Goal: Use online tool/utility: Utilize a website feature to perform a specific function

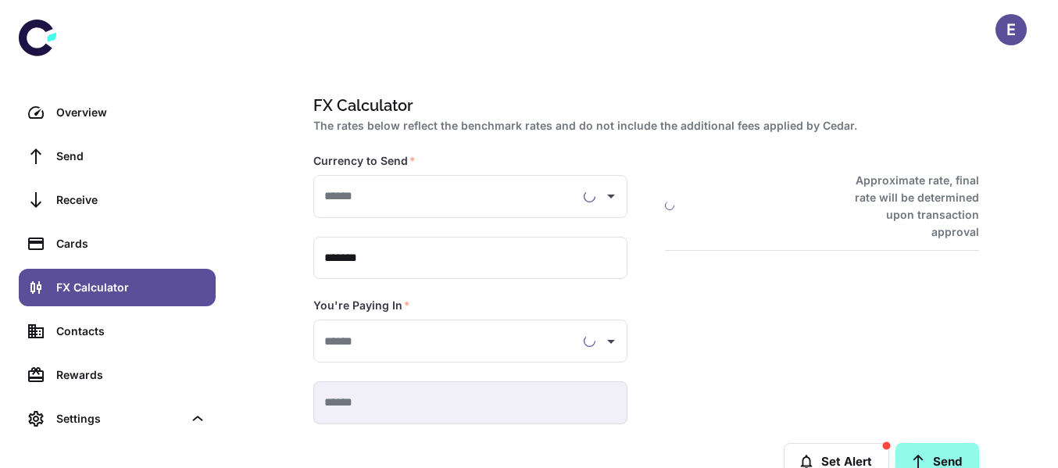
type input "**********"
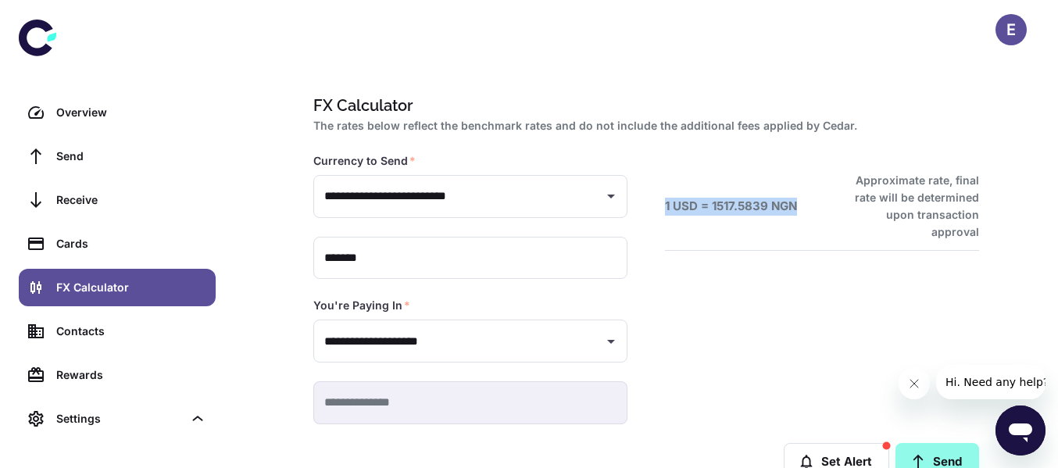
drag, startPoint x: 803, startPoint y: 195, endPoint x: 659, endPoint y: 195, distance: 143.8
click at [659, 195] on div "1 USD = 1517.5839 NGN Approximate rate, final rate will be determined upon tran…" at bounding box center [804, 270] width 352 height 309
